Goal: Information Seeking & Learning: Learn about a topic

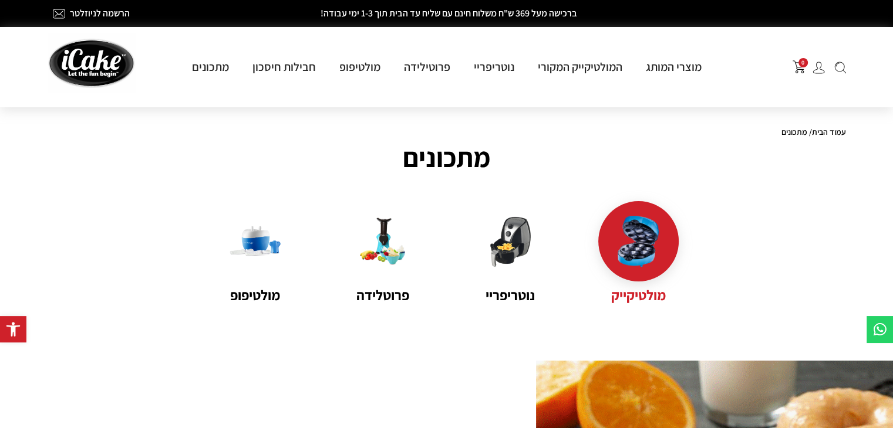
click at [652, 286] on name "מולטיקייק" at bounding box center [638, 295] width 80 height 21
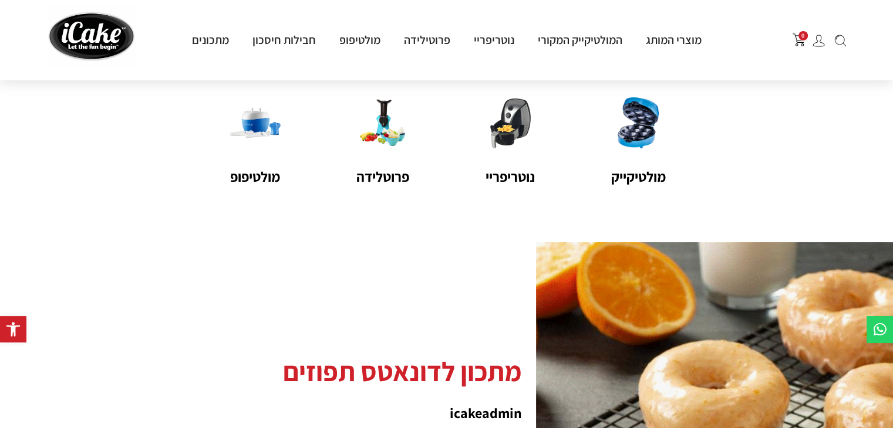
scroll to position [273, 0]
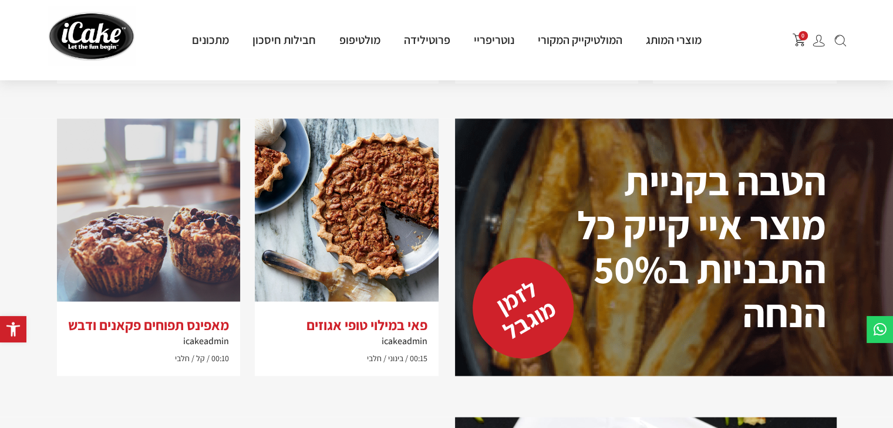
scroll to position [1080, 0]
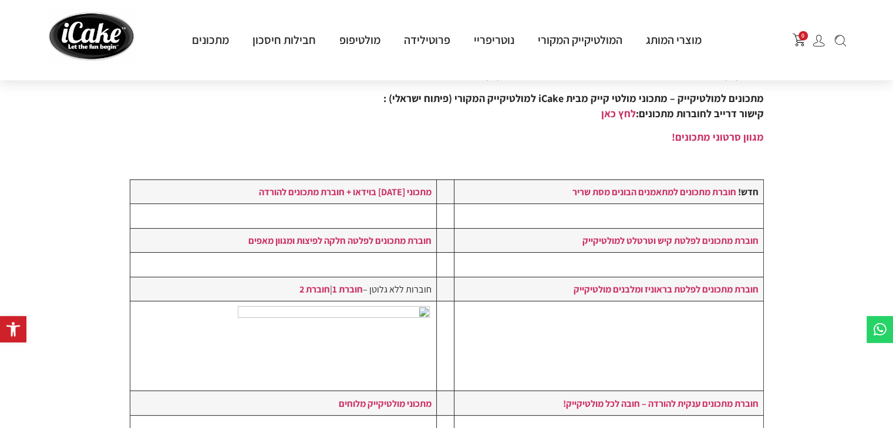
scroll to position [137, 0]
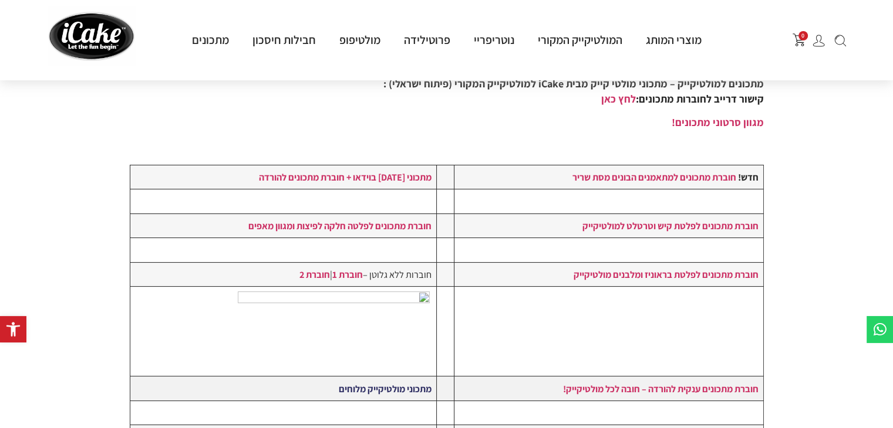
click at [401, 389] on link "מתכוני מולטיקייק מלוחים" at bounding box center [385, 389] width 93 height 13
click at [739, 386] on strong "חוברת מתכונים ענקית להורדה – חובה לכל מולטיקייק!" at bounding box center [659, 389] width 195 height 13
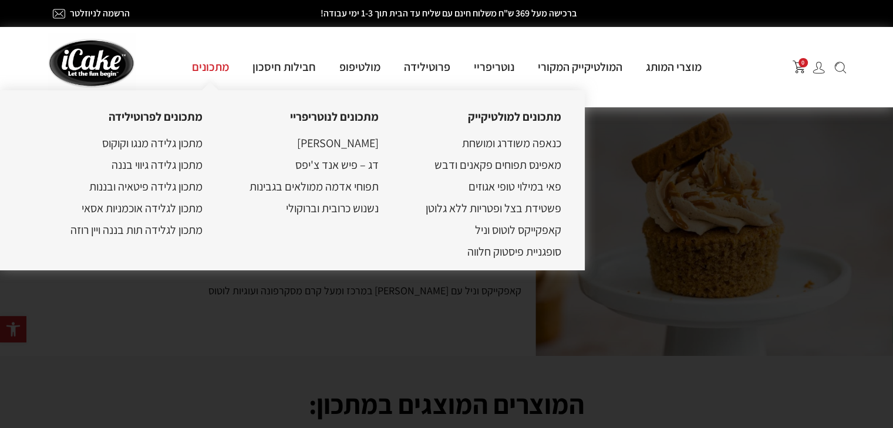
click at [211, 66] on link "מתכונים" at bounding box center [210, 66] width 60 height 15
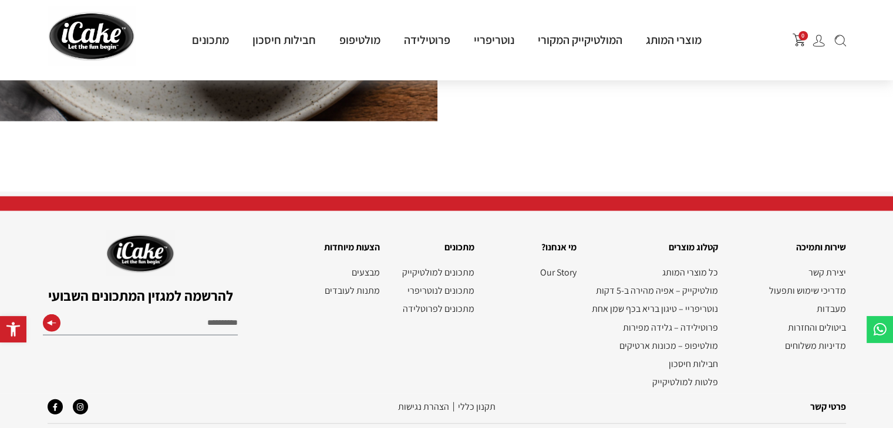
scroll to position [3099, 0]
